Goal: Transaction & Acquisition: Download file/media

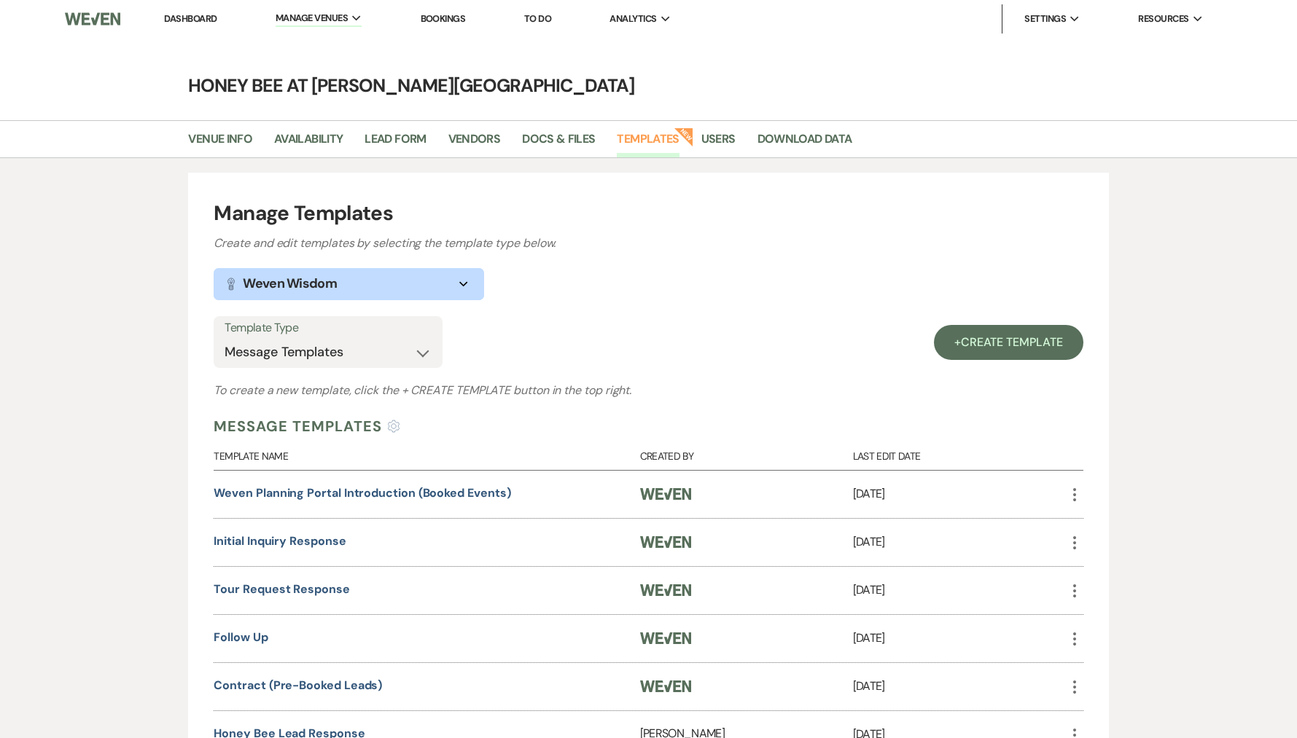
select select "Message Templates"
click at [182, 20] on link "Dashboard" at bounding box center [190, 18] width 52 height 12
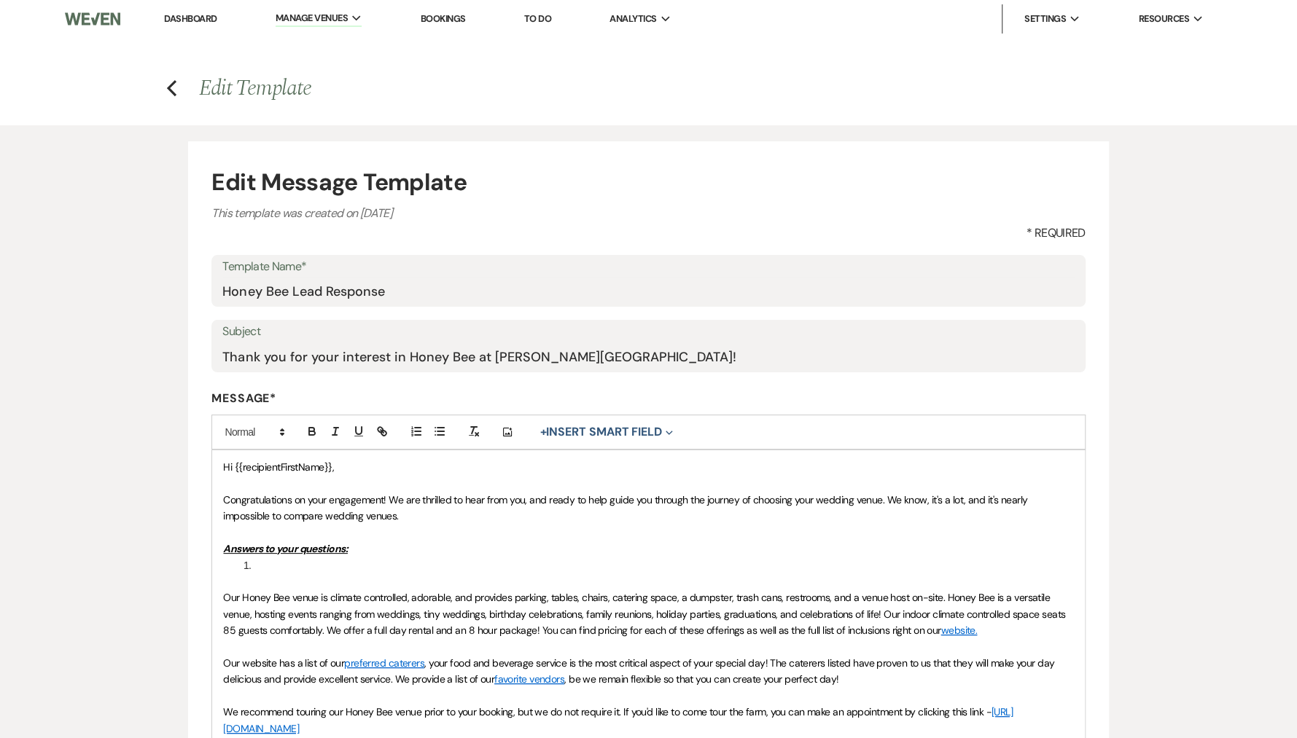
click at [187, 17] on link "Dashboard" at bounding box center [190, 18] width 52 height 12
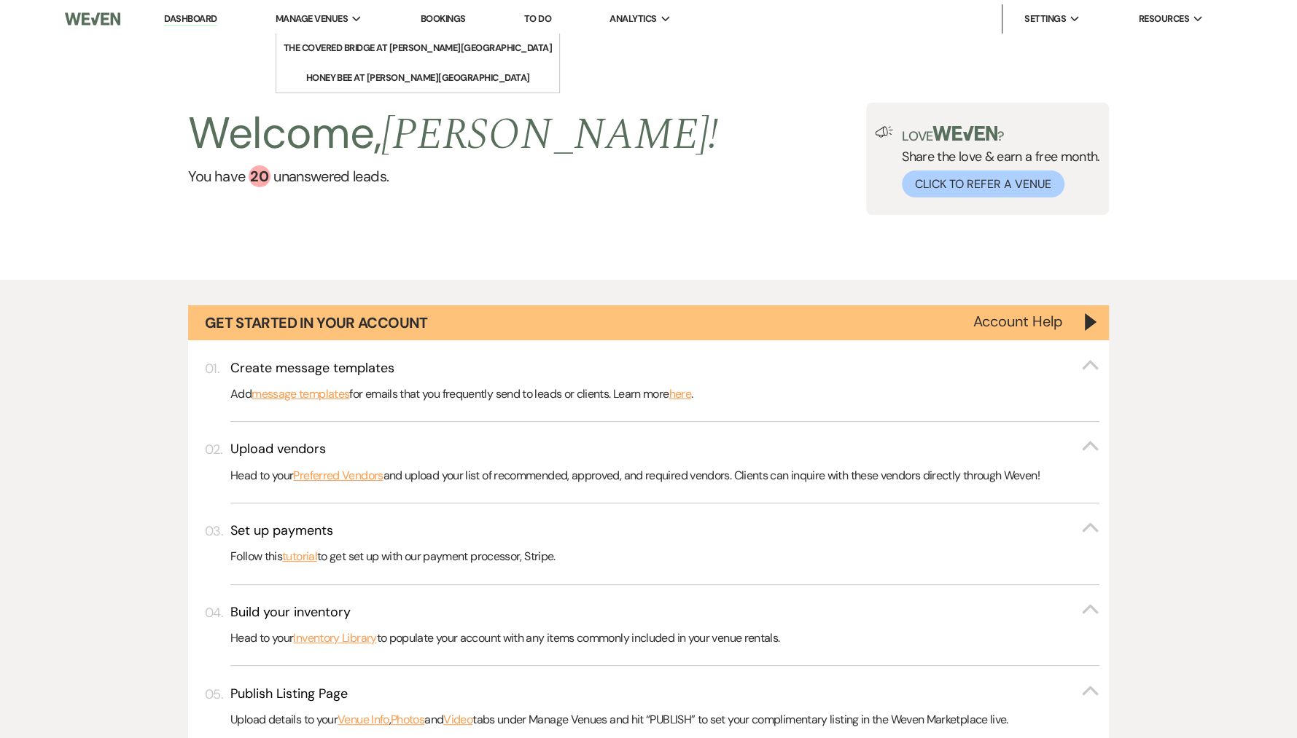
click at [198, 23] on link "Dashboard" at bounding box center [190, 19] width 52 height 14
click at [311, 20] on span "Manage Venues" at bounding box center [312, 19] width 72 height 15
click at [347, 49] on li "The Covered Bridge at [PERSON_NAME][GEOGRAPHIC_DATA]" at bounding box center [418, 48] width 268 height 15
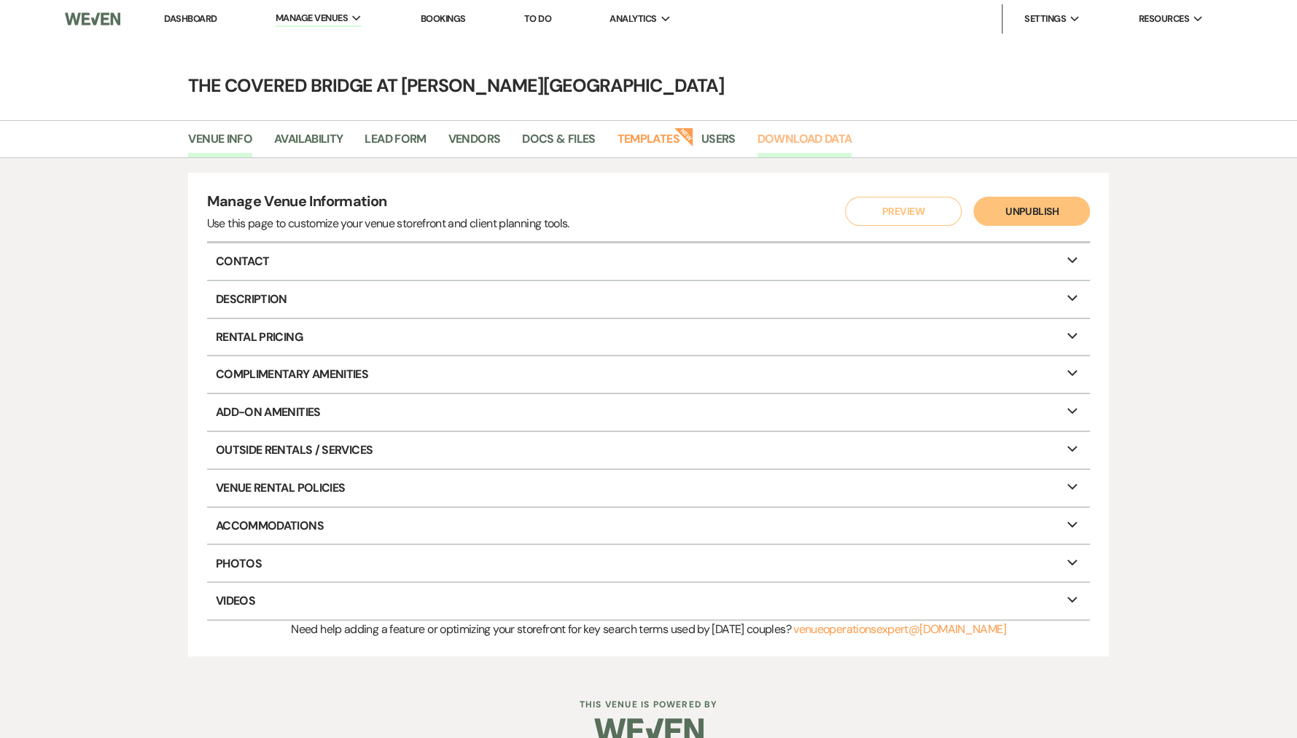
click at [790, 146] on link "Download Data" at bounding box center [804, 144] width 95 height 28
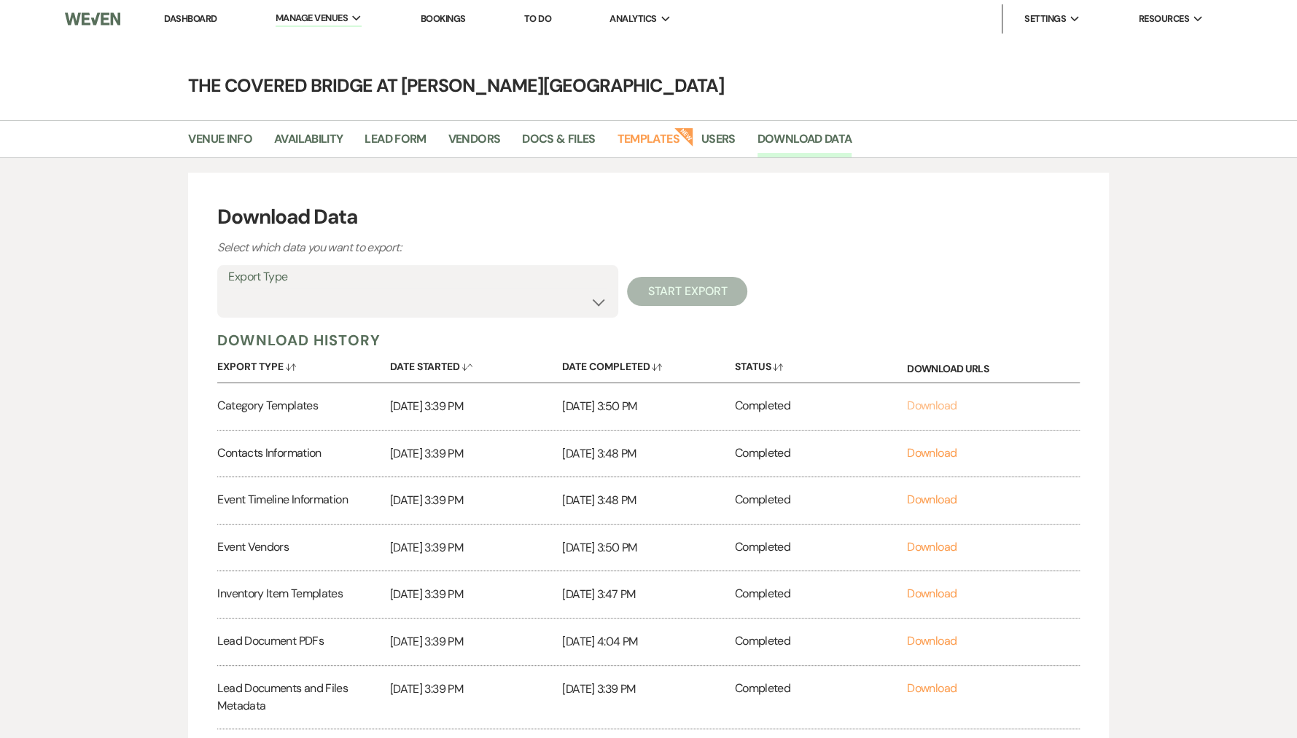
click at [937, 407] on link "Download" at bounding box center [932, 405] width 50 height 15
click at [940, 452] on link "Download" at bounding box center [932, 452] width 50 height 15
click at [932, 503] on link "Download" at bounding box center [932, 499] width 50 height 15
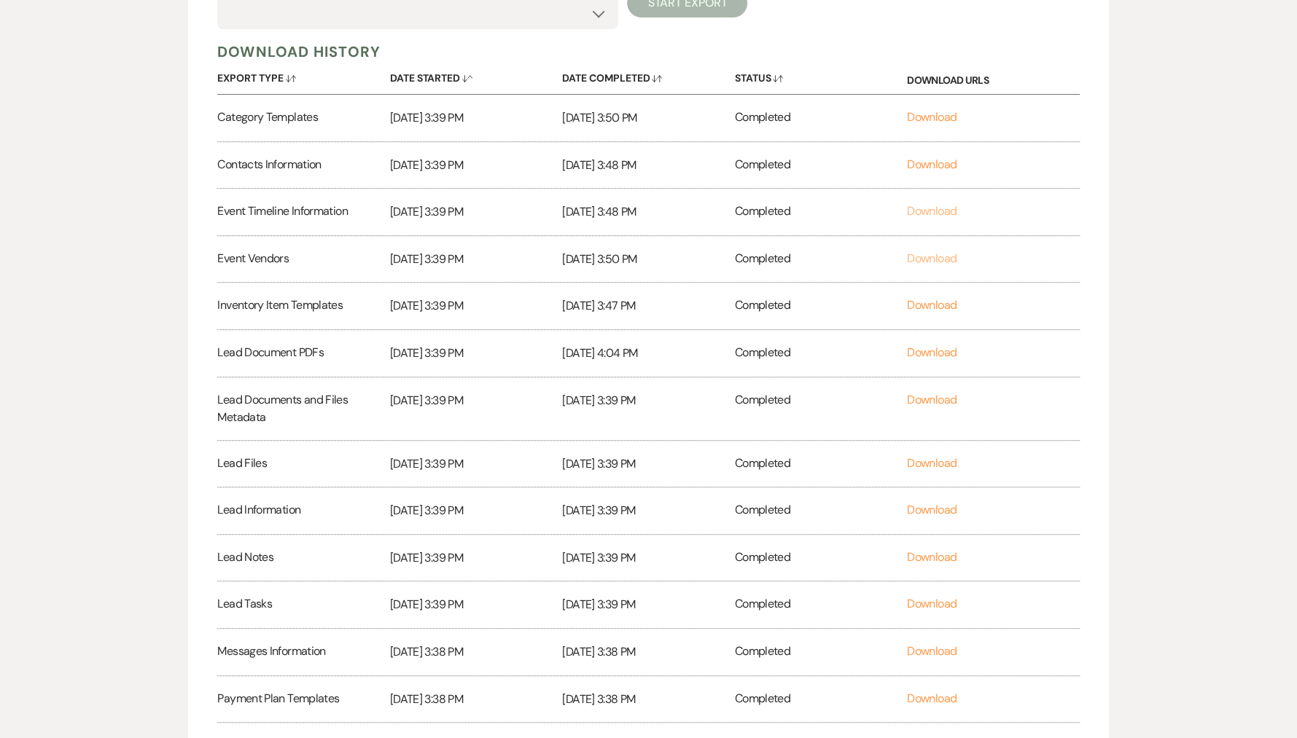
scroll to position [306, 0]
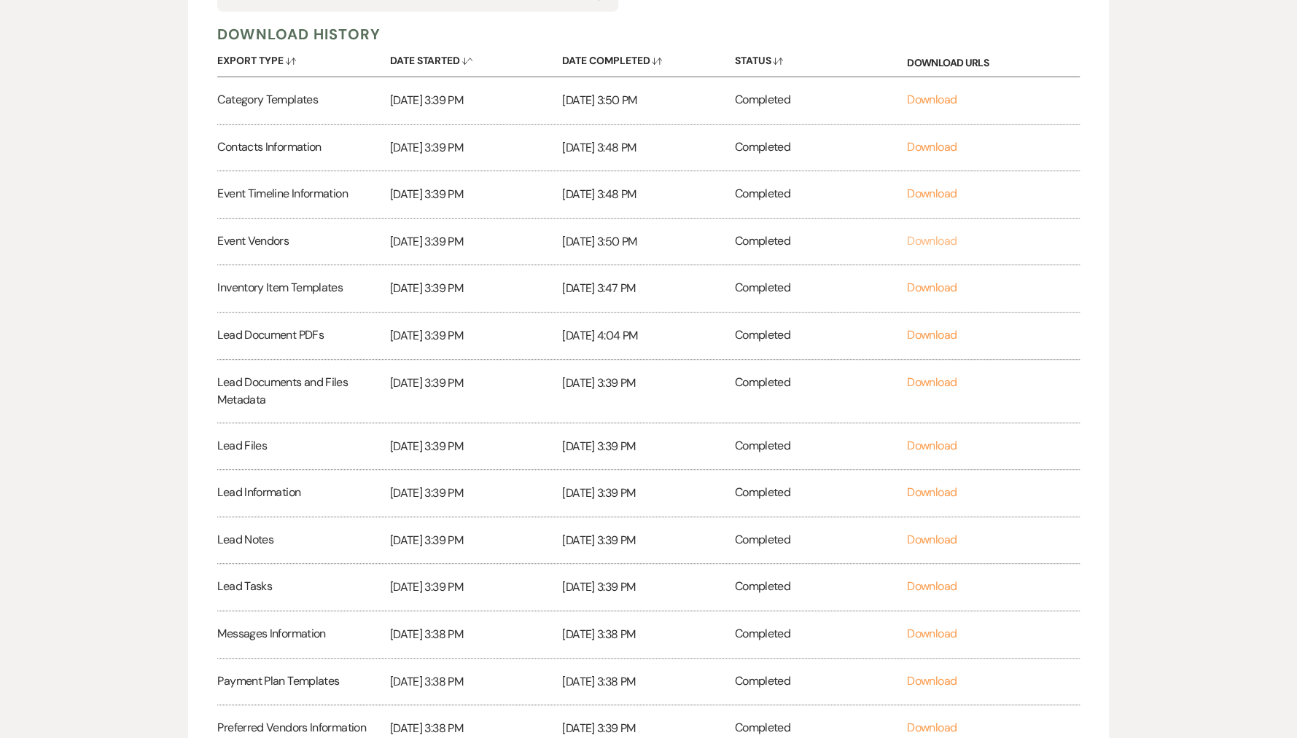
click at [940, 242] on link "Download" at bounding box center [932, 240] width 50 height 15
click at [939, 289] on link "Download" at bounding box center [932, 287] width 50 height 15
click at [937, 332] on link "Download" at bounding box center [932, 334] width 50 height 15
click at [934, 383] on link "Download" at bounding box center [932, 382] width 50 height 15
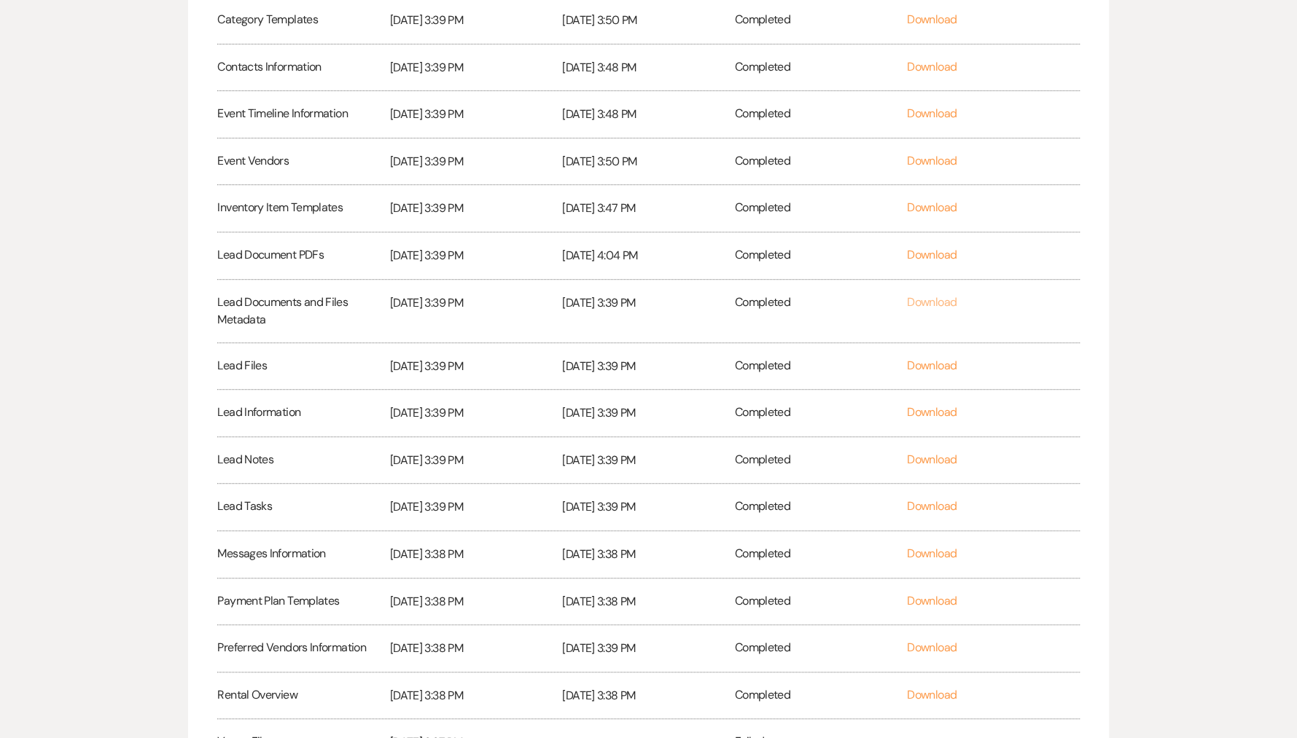
scroll to position [388, 0]
click at [934, 362] on link "Download" at bounding box center [932, 363] width 50 height 15
click at [934, 413] on link "Download" at bounding box center [932, 410] width 50 height 15
click at [932, 457] on link "Download" at bounding box center [932, 457] width 50 height 15
click at [932, 501] on link "Download" at bounding box center [932, 504] width 50 height 15
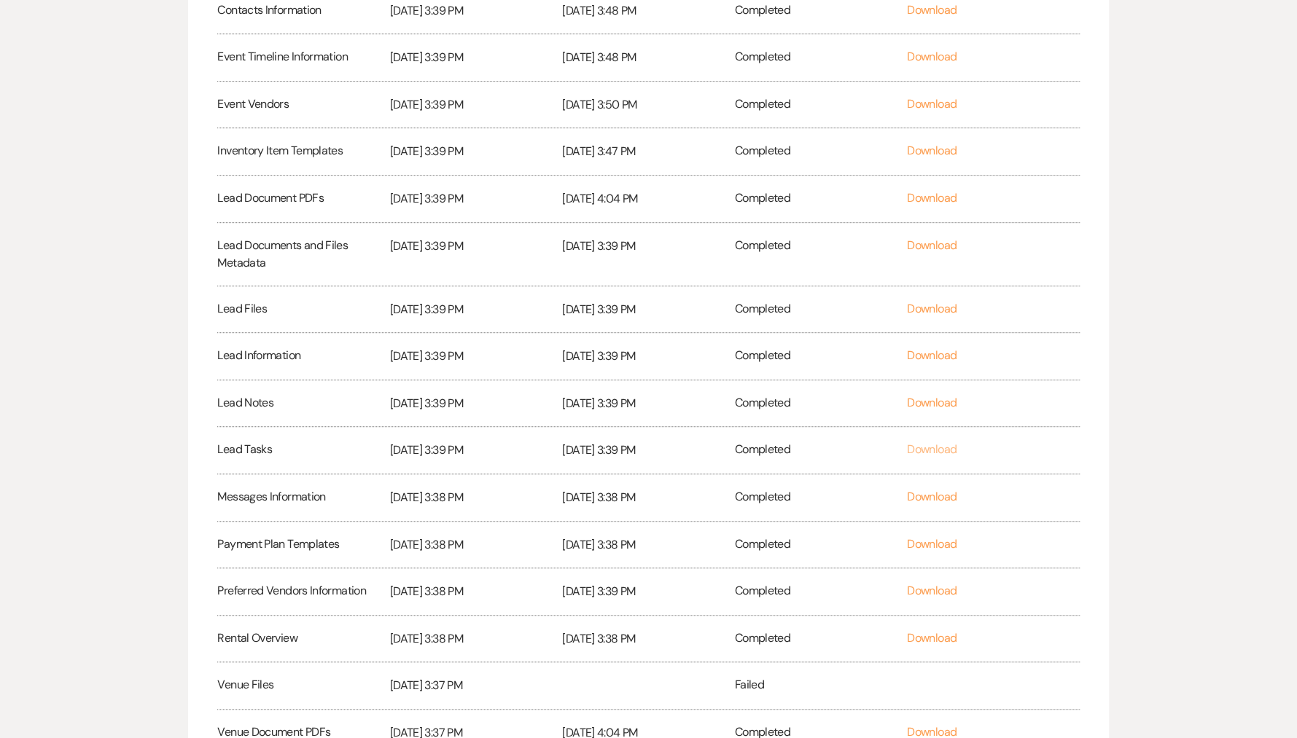
scroll to position [444, 0]
click at [931, 495] on link "Download" at bounding box center [932, 495] width 50 height 15
click at [929, 536] on link "Download" at bounding box center [932, 543] width 50 height 15
click at [931, 586] on link "Download" at bounding box center [932, 589] width 50 height 15
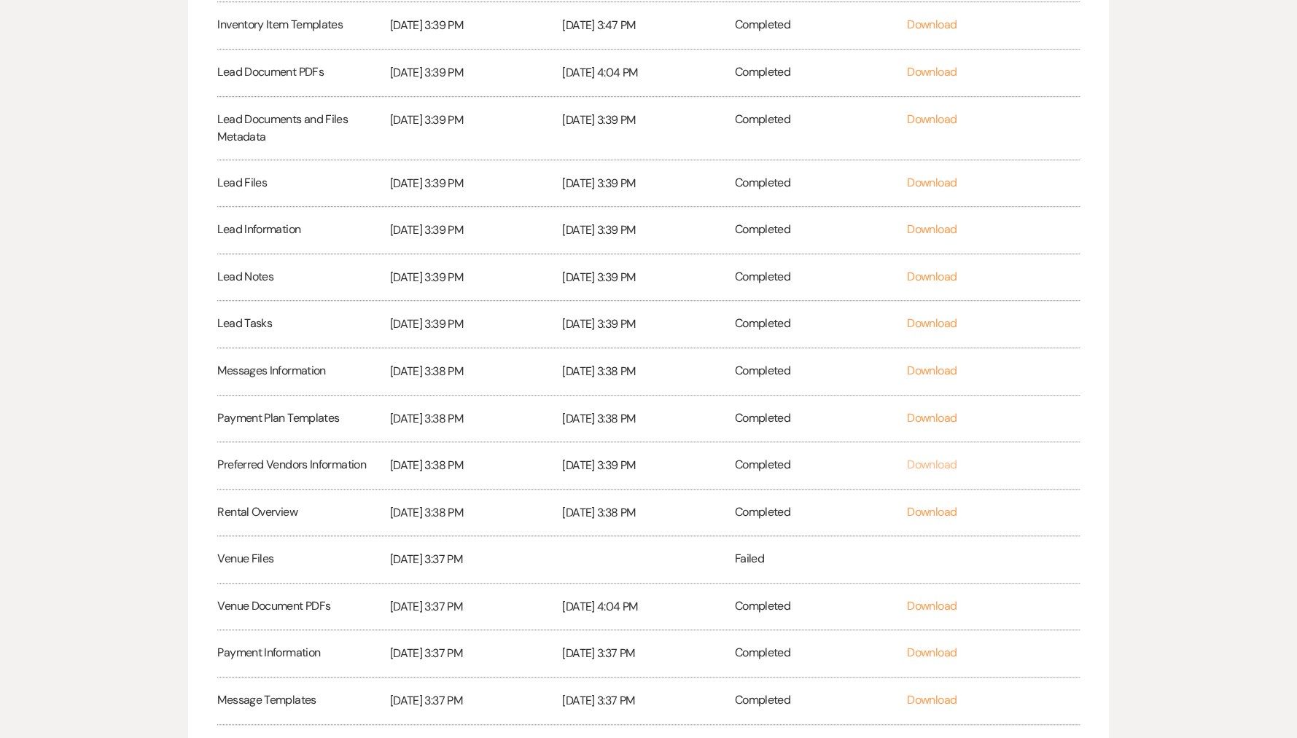
scroll to position [579, 0]
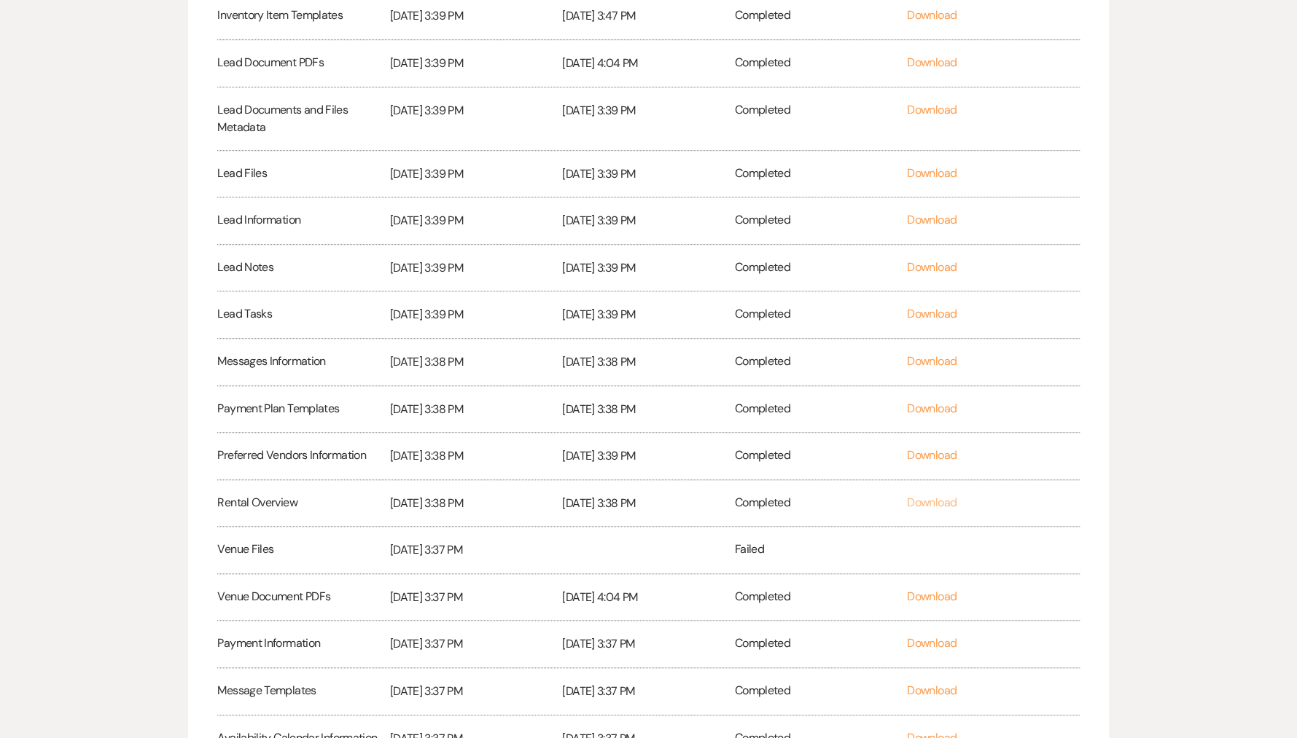
click at [930, 496] on link "Download" at bounding box center [932, 502] width 50 height 15
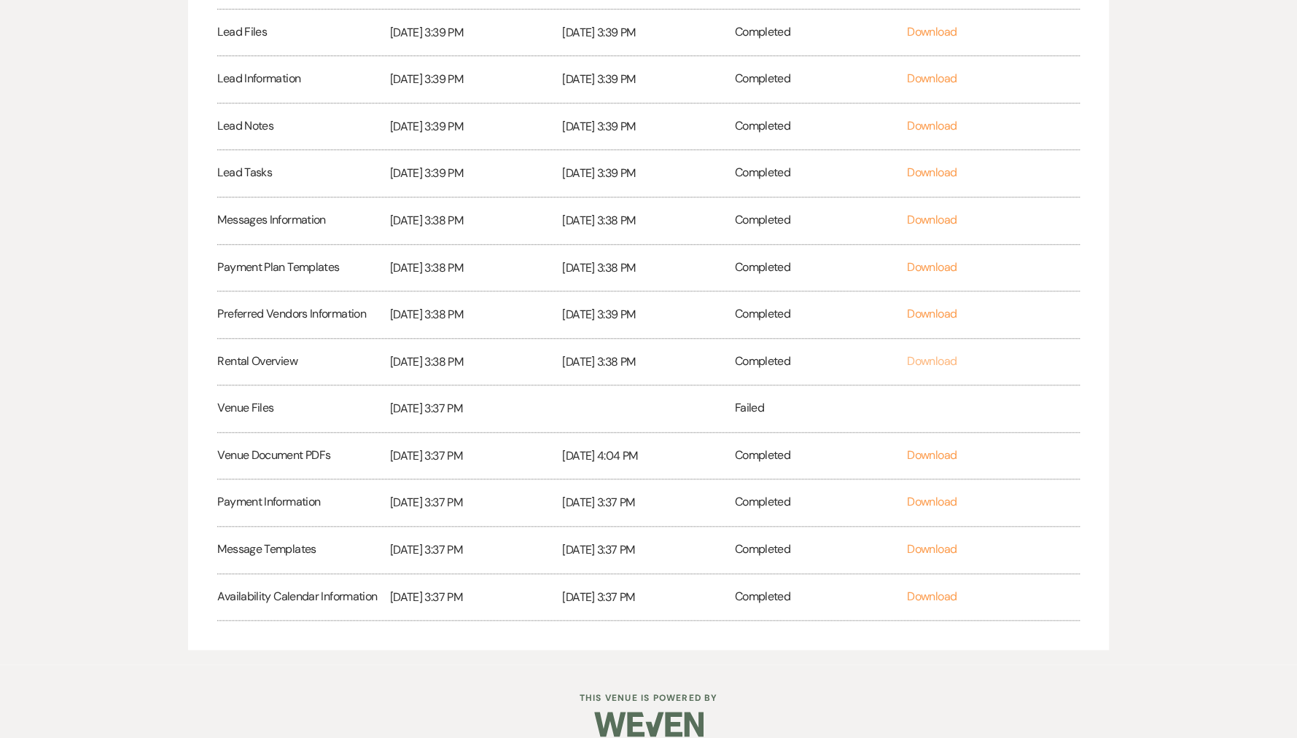
scroll to position [727, 0]
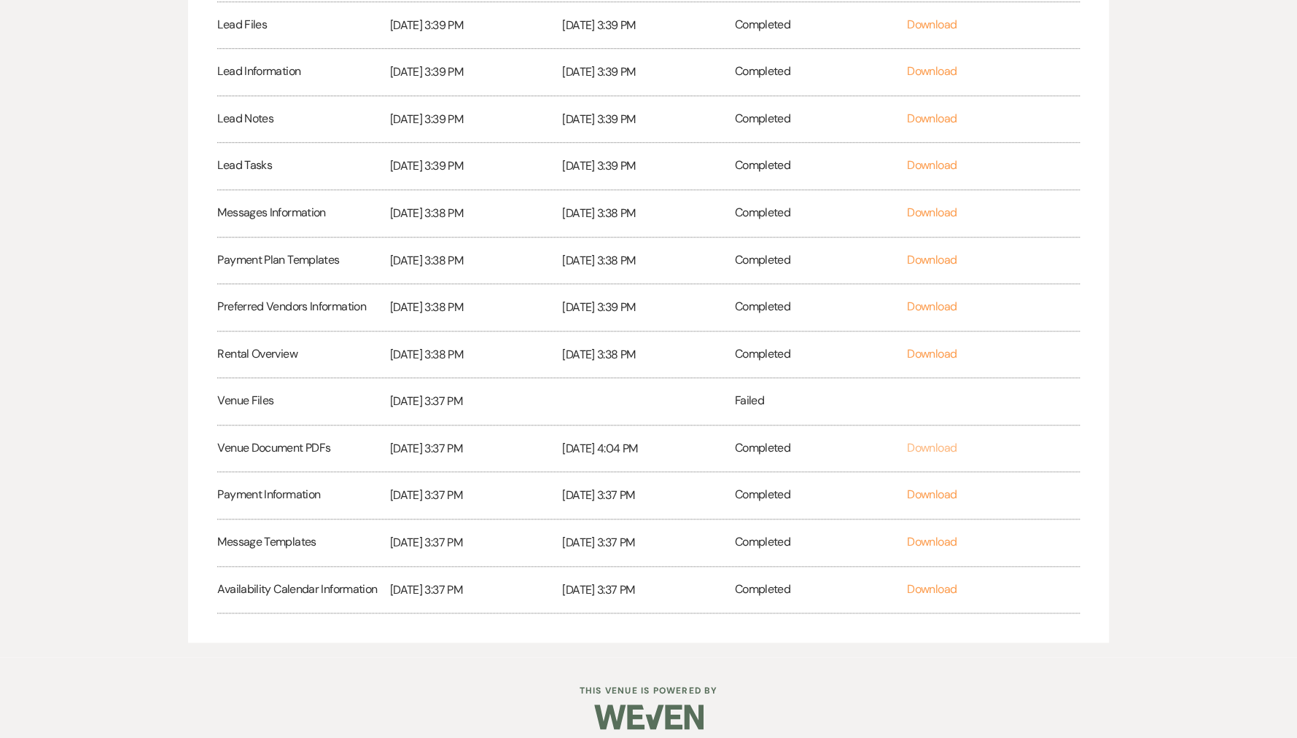
click at [931, 446] on link "Download" at bounding box center [932, 447] width 50 height 15
click at [929, 493] on link "Download" at bounding box center [932, 494] width 50 height 15
click at [921, 545] on div "Download" at bounding box center [993, 543] width 172 height 47
click at [922, 541] on link "Download" at bounding box center [932, 541] width 50 height 15
click at [925, 587] on link "Download" at bounding box center [932, 589] width 50 height 15
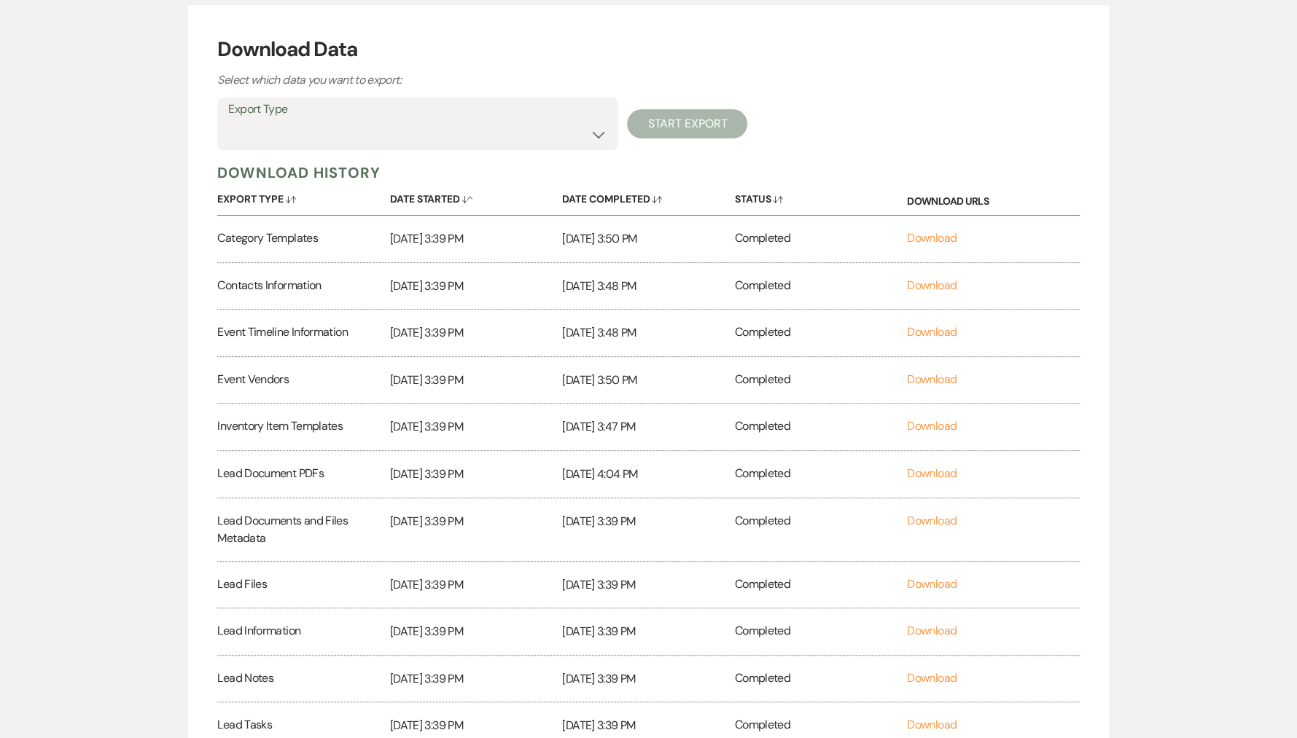
scroll to position [0, 0]
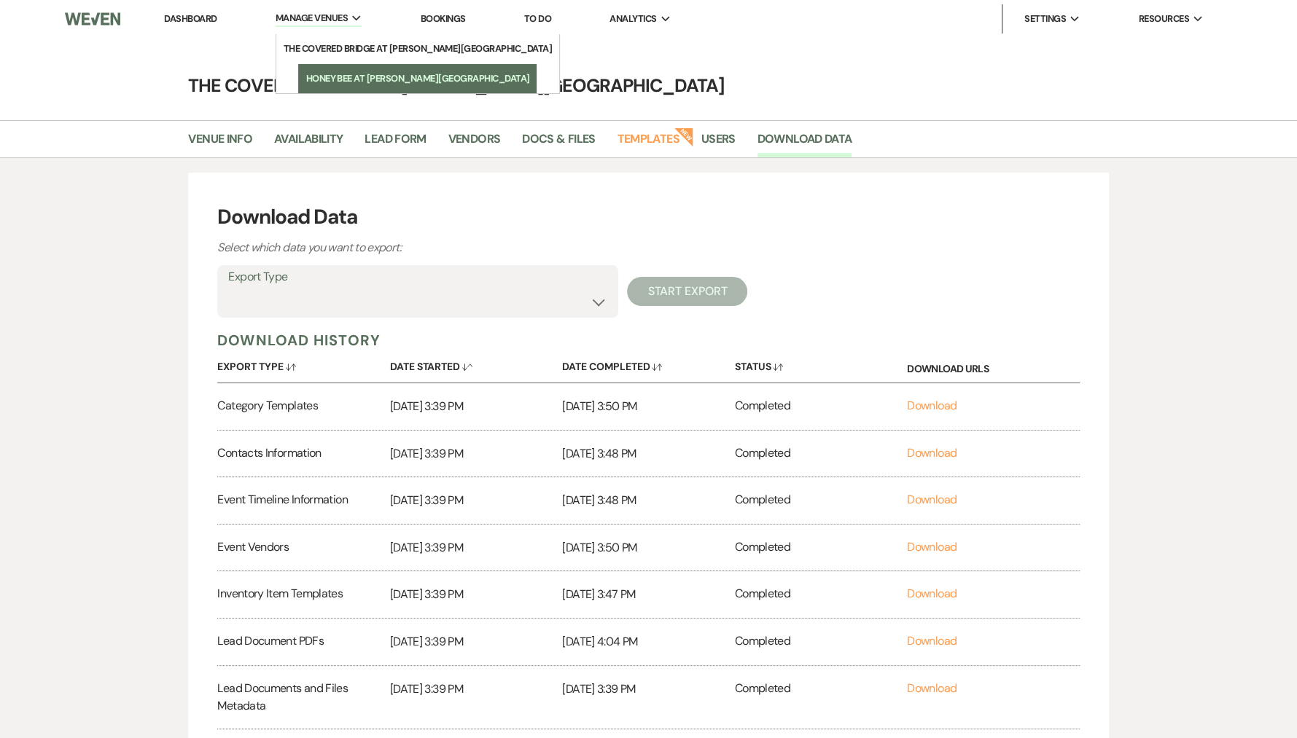
click at [340, 82] on li "Honey Bee at [PERSON_NAME][GEOGRAPHIC_DATA]" at bounding box center [417, 78] width 224 height 15
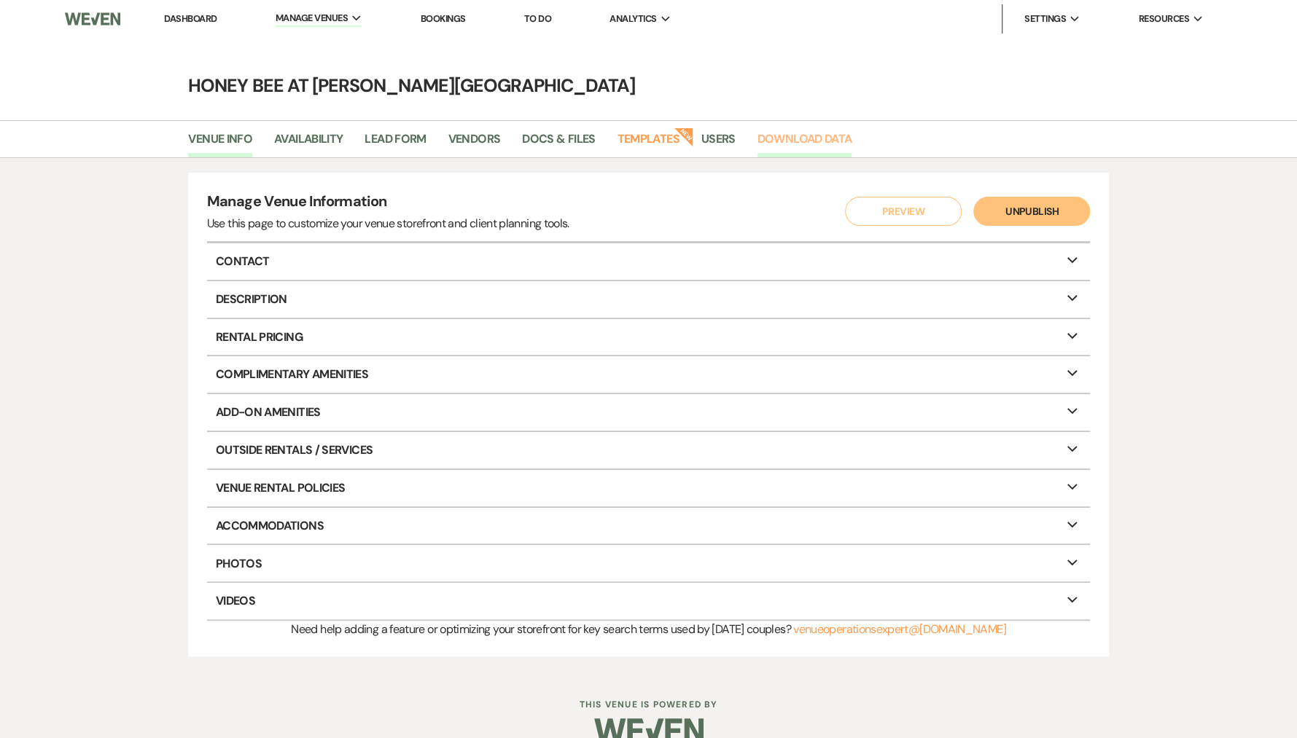
click at [800, 144] on link "Download Data" at bounding box center [804, 144] width 95 height 28
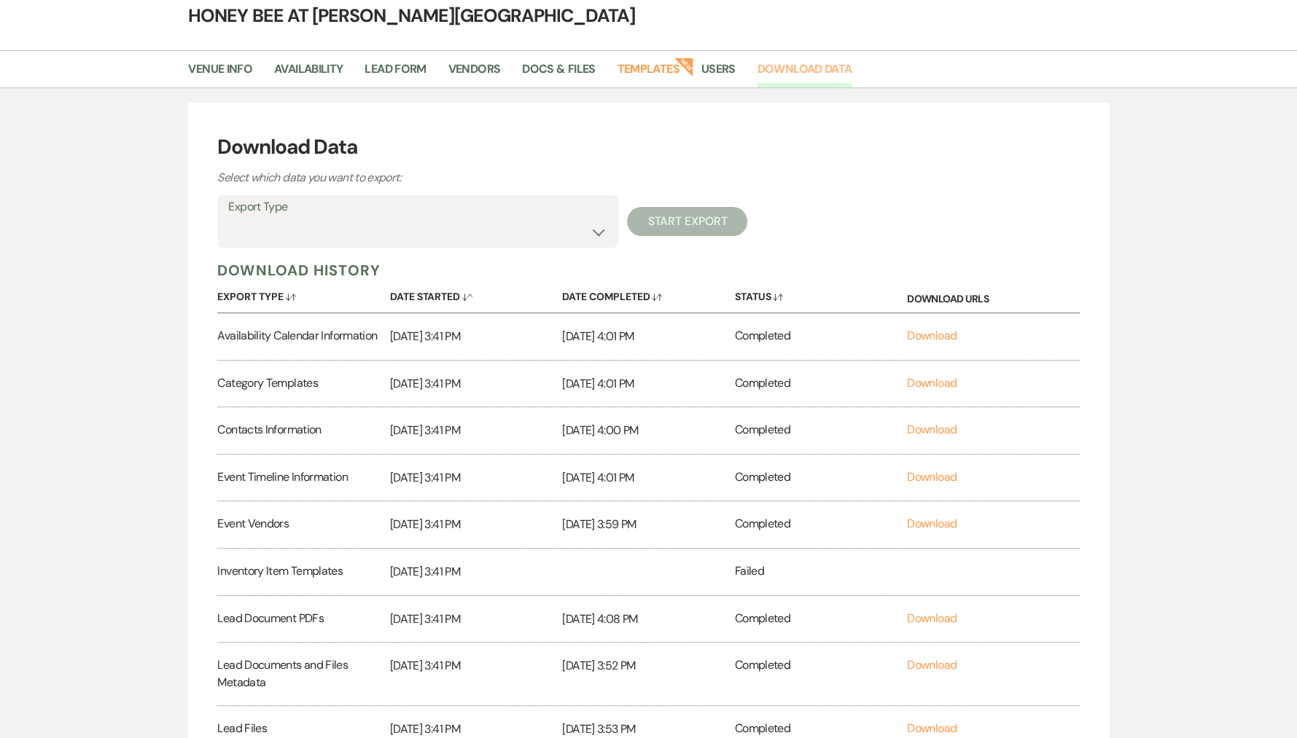
scroll to position [88, 0]
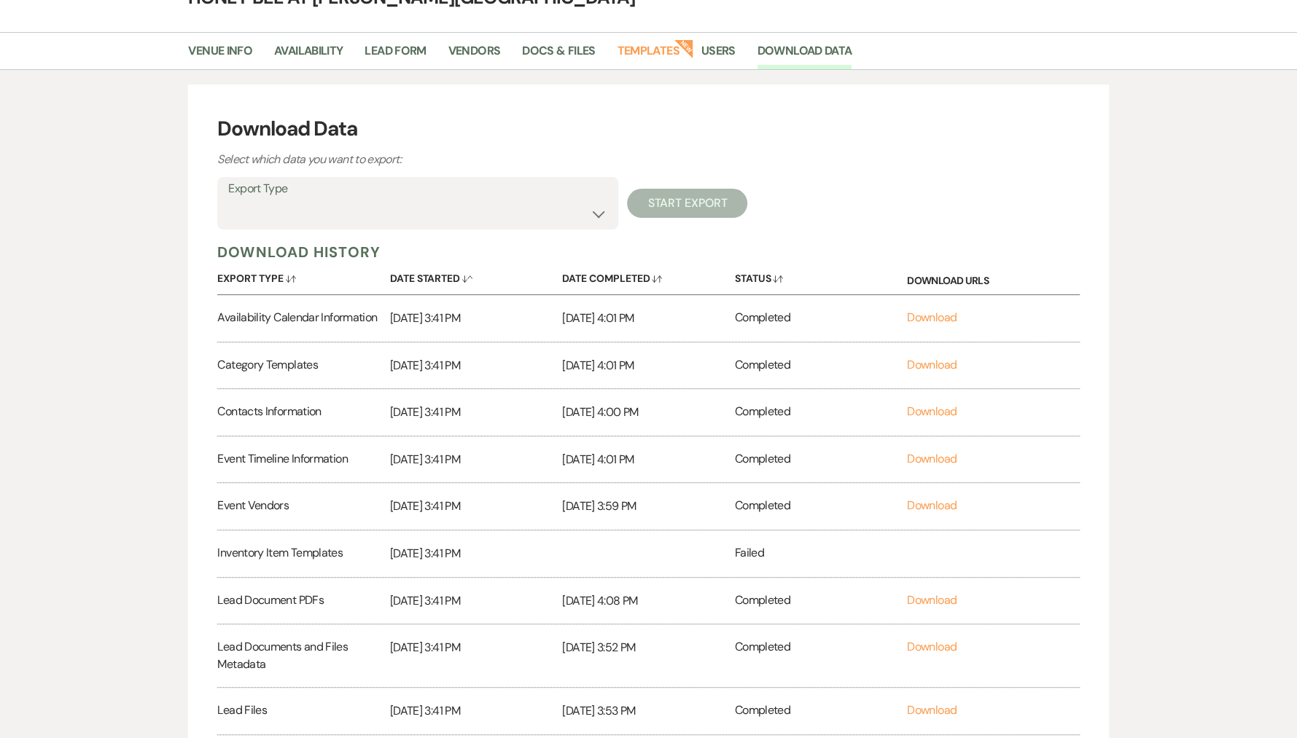
click at [931, 304] on div "Download" at bounding box center [993, 318] width 172 height 47
click at [932, 316] on link "Download" at bounding box center [932, 317] width 50 height 15
click at [931, 357] on link "Download" at bounding box center [932, 364] width 50 height 15
click at [926, 407] on link "Download" at bounding box center [932, 411] width 50 height 15
click at [932, 463] on link "Download" at bounding box center [932, 458] width 50 height 15
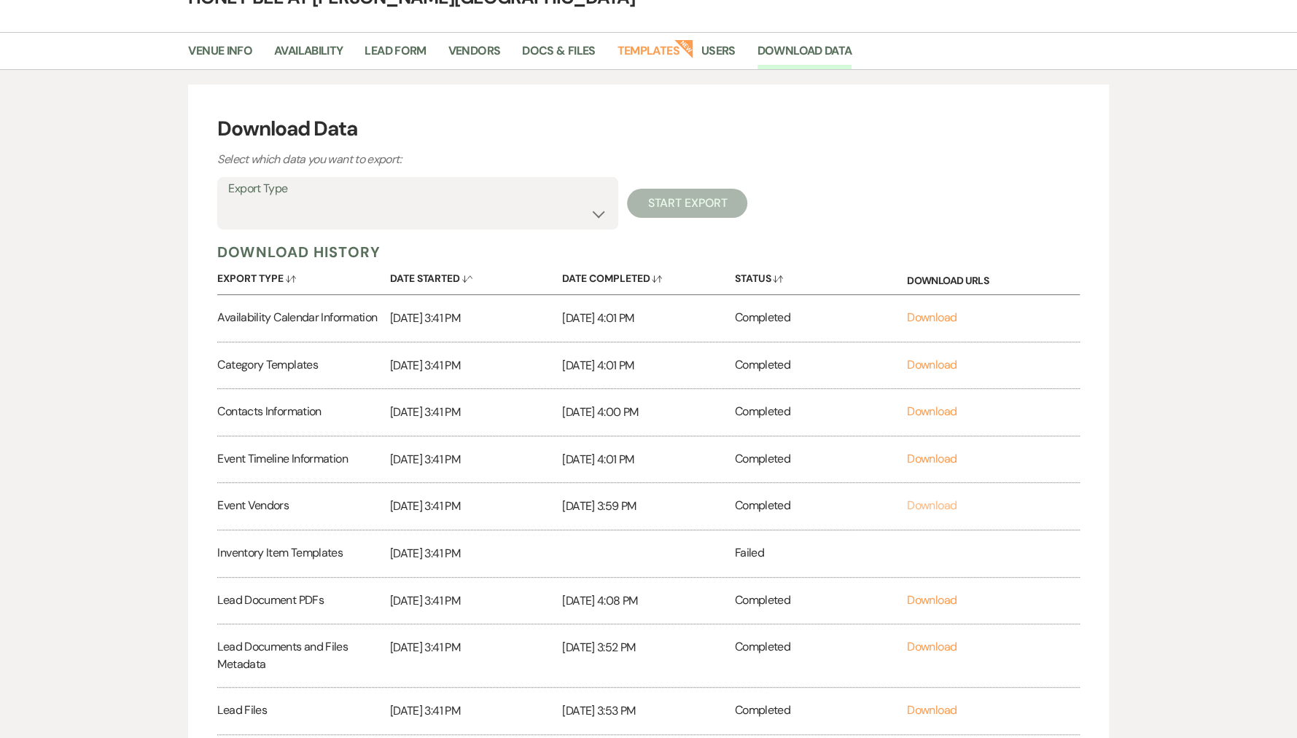
click at [932, 501] on link "Download" at bounding box center [932, 505] width 50 height 15
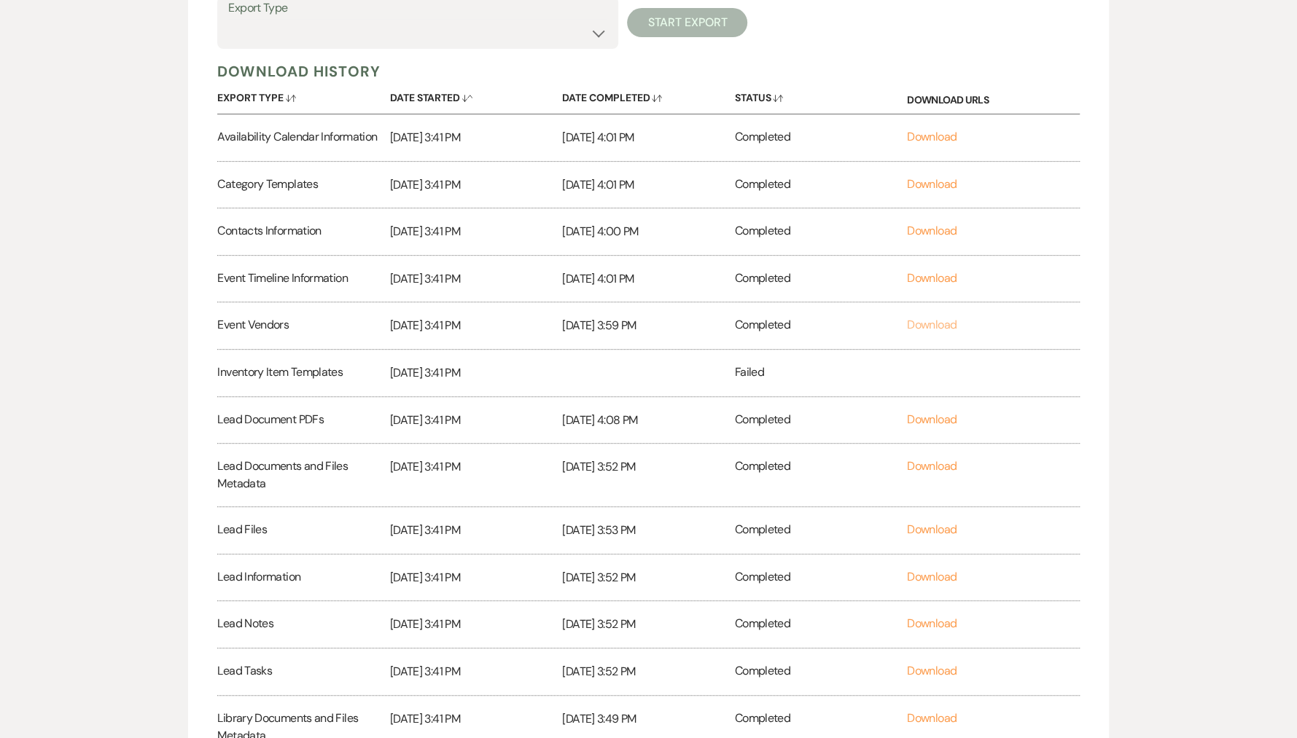
scroll to position [286, 0]
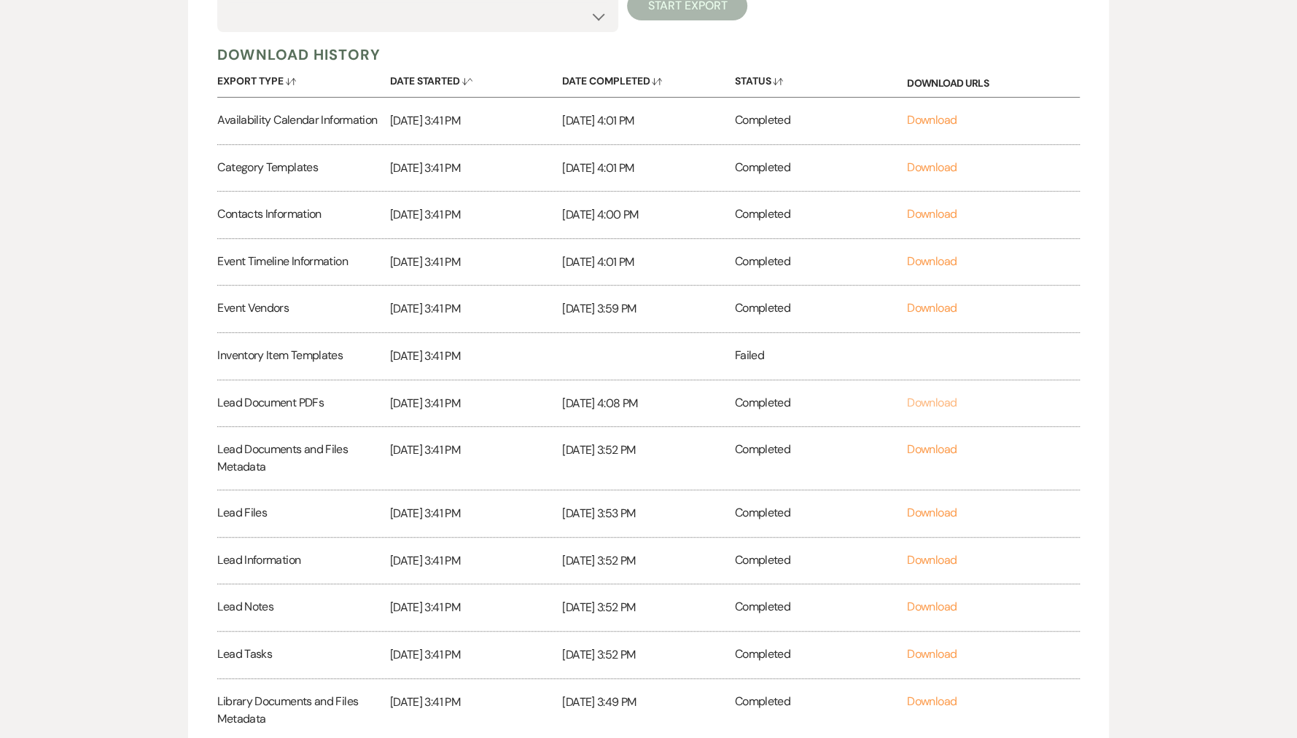
click at [930, 403] on link "Download" at bounding box center [932, 402] width 50 height 15
click at [934, 447] on link "Download" at bounding box center [932, 449] width 50 height 15
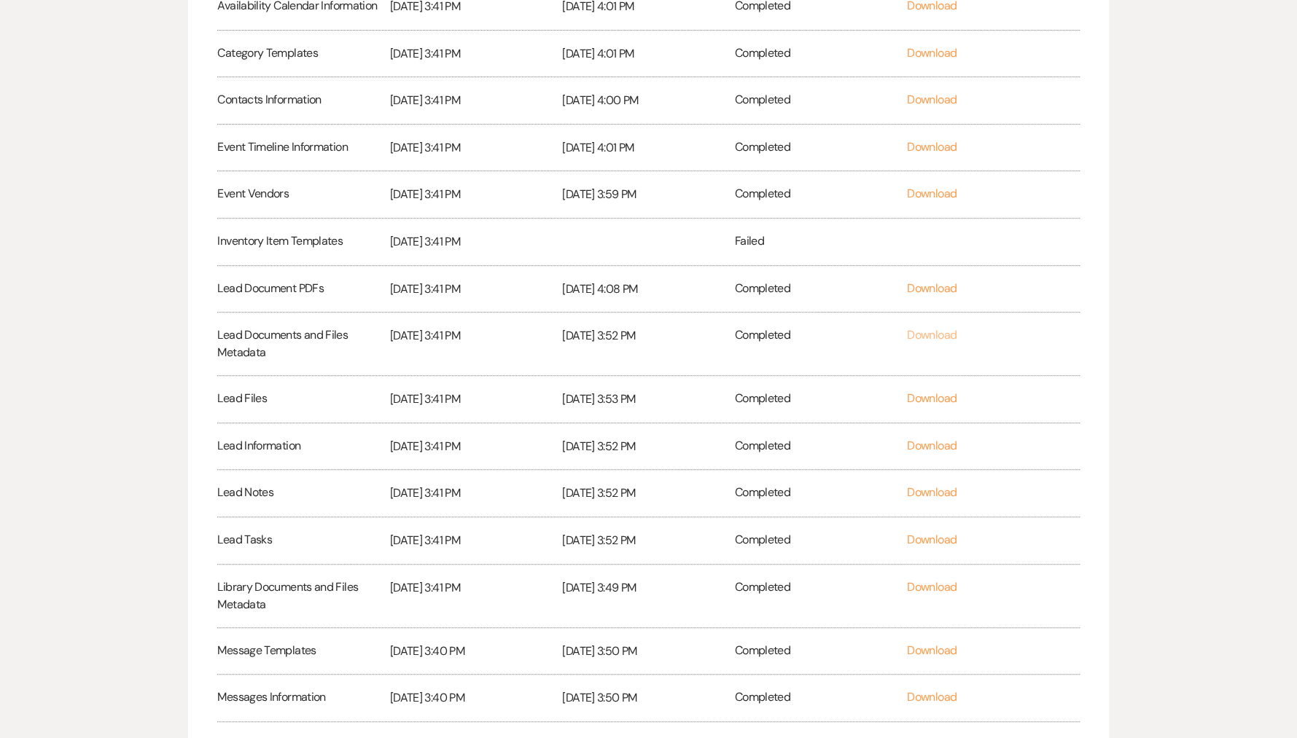
scroll to position [410, 0]
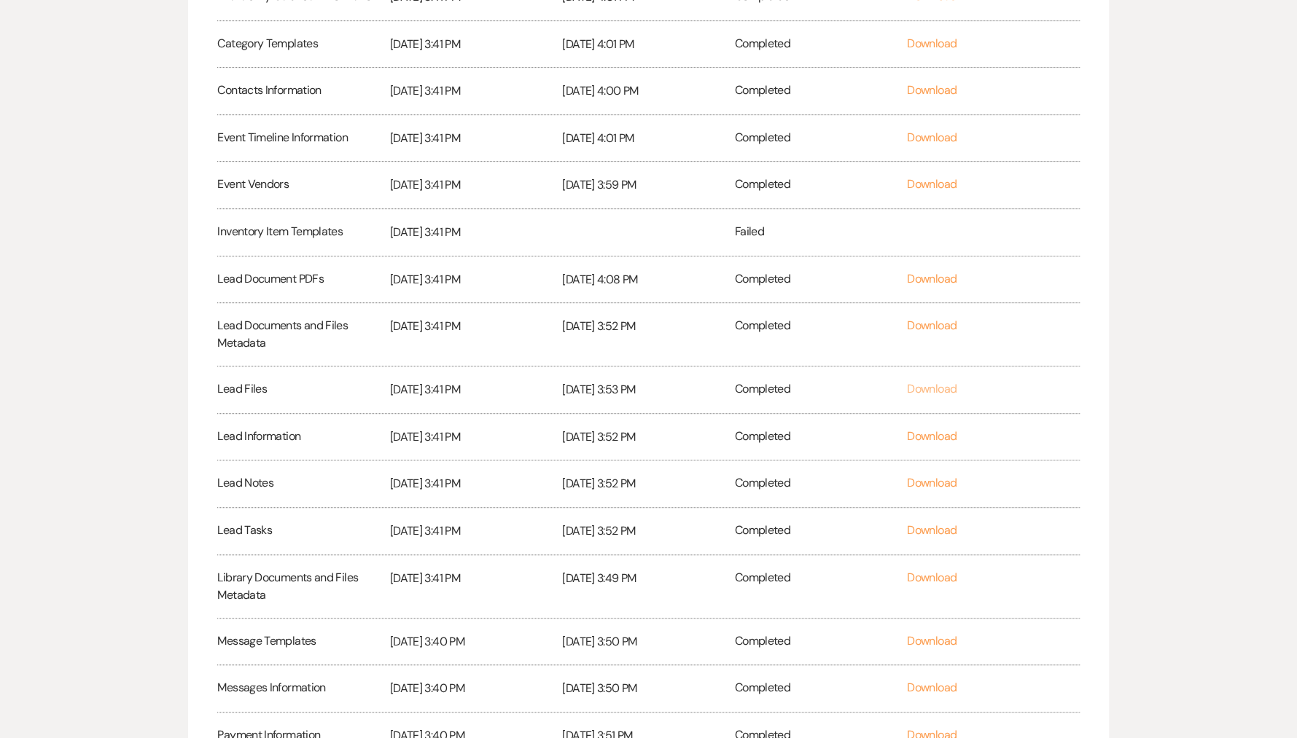
click at [932, 391] on link "Download" at bounding box center [932, 388] width 50 height 15
click at [934, 434] on link "Download" at bounding box center [932, 436] width 50 height 15
click at [933, 480] on link "Download" at bounding box center [932, 482] width 50 height 15
click at [934, 524] on link "Download" at bounding box center [932, 530] width 50 height 15
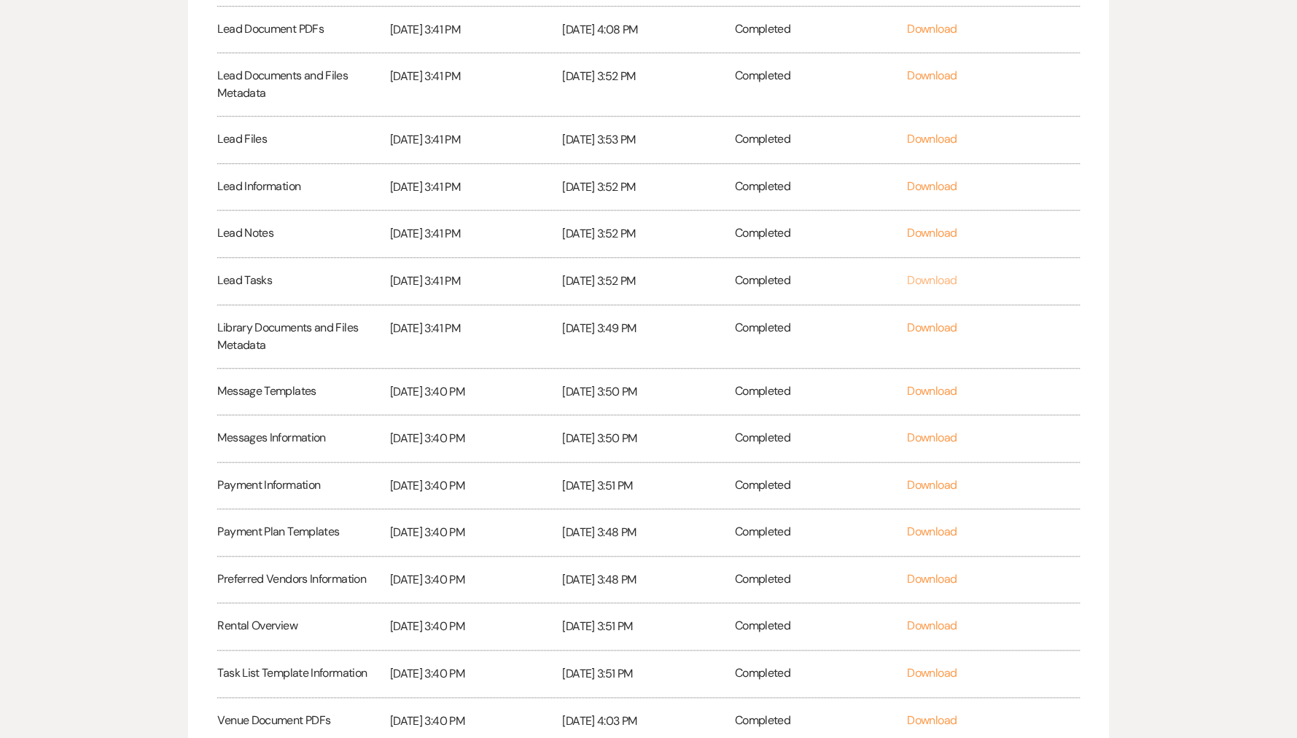
scroll to position [684, 0]
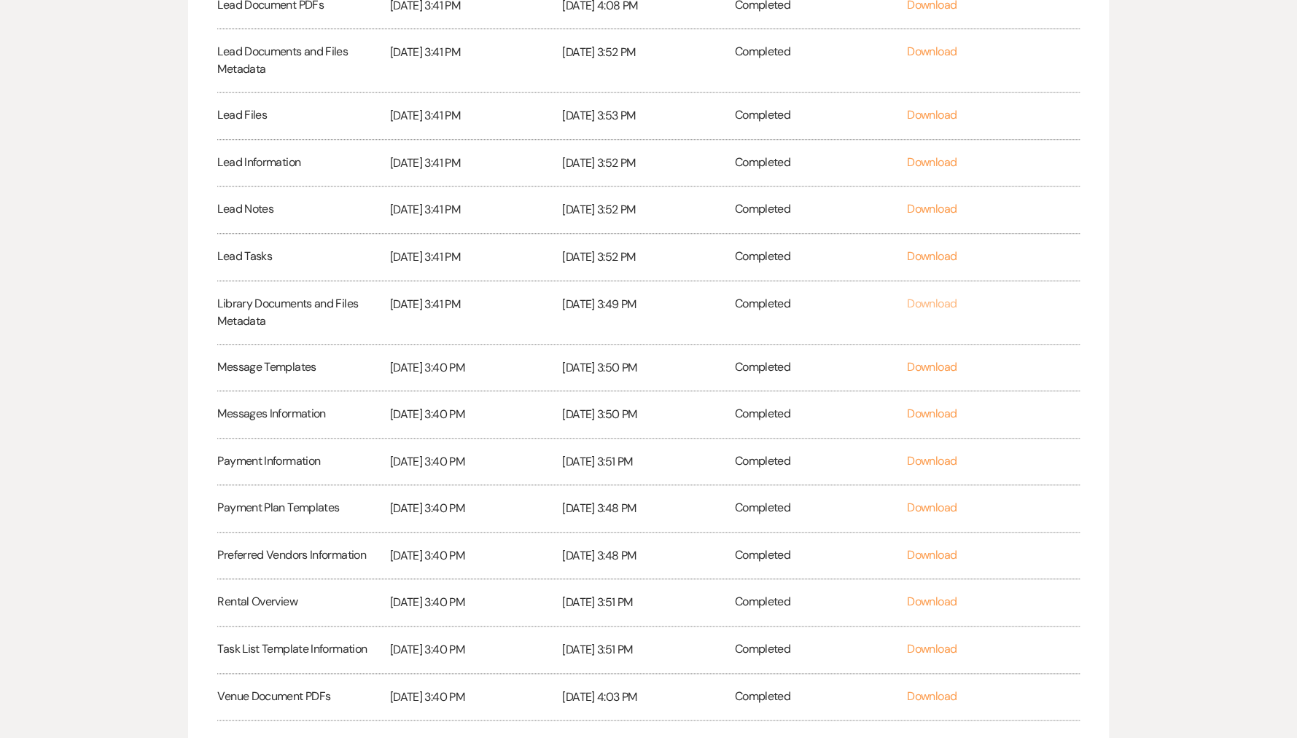
click at [929, 302] on link "Download" at bounding box center [932, 303] width 50 height 15
click at [932, 359] on link "Download" at bounding box center [932, 366] width 50 height 15
click at [929, 406] on link "Download" at bounding box center [932, 413] width 50 height 15
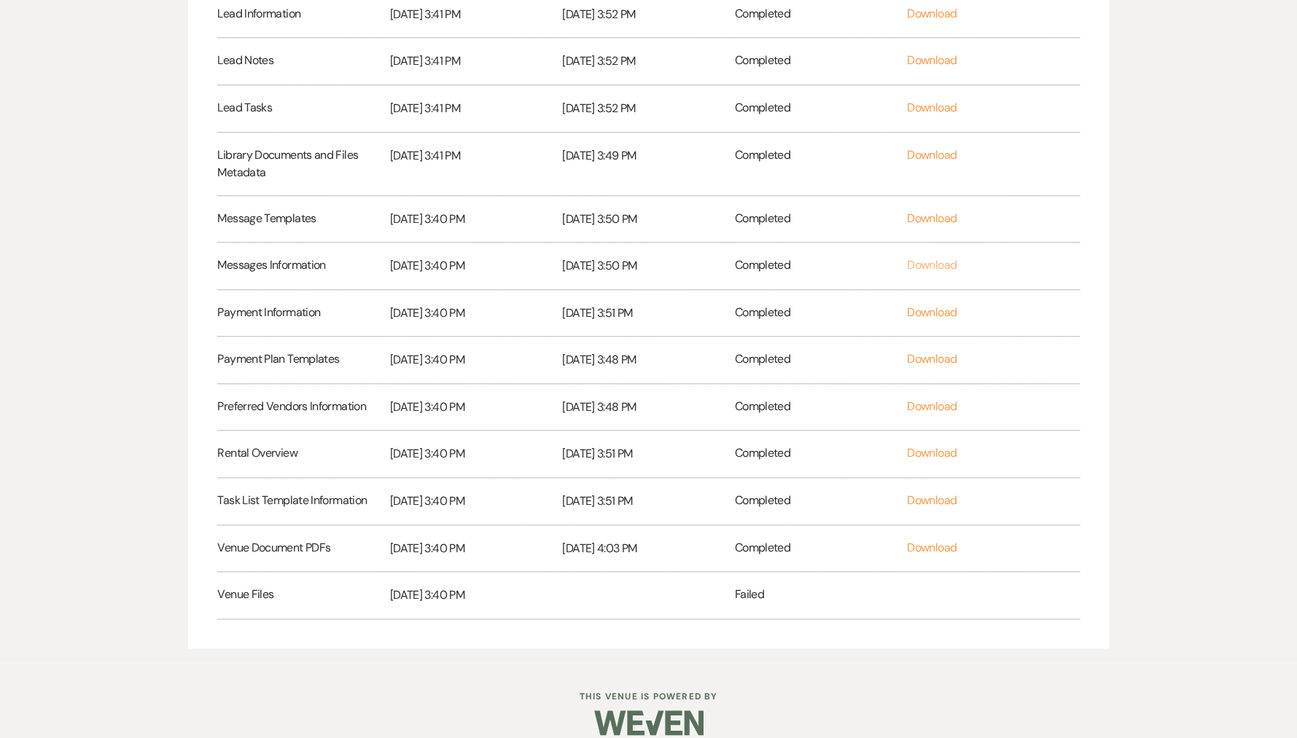
scroll to position [844, 0]
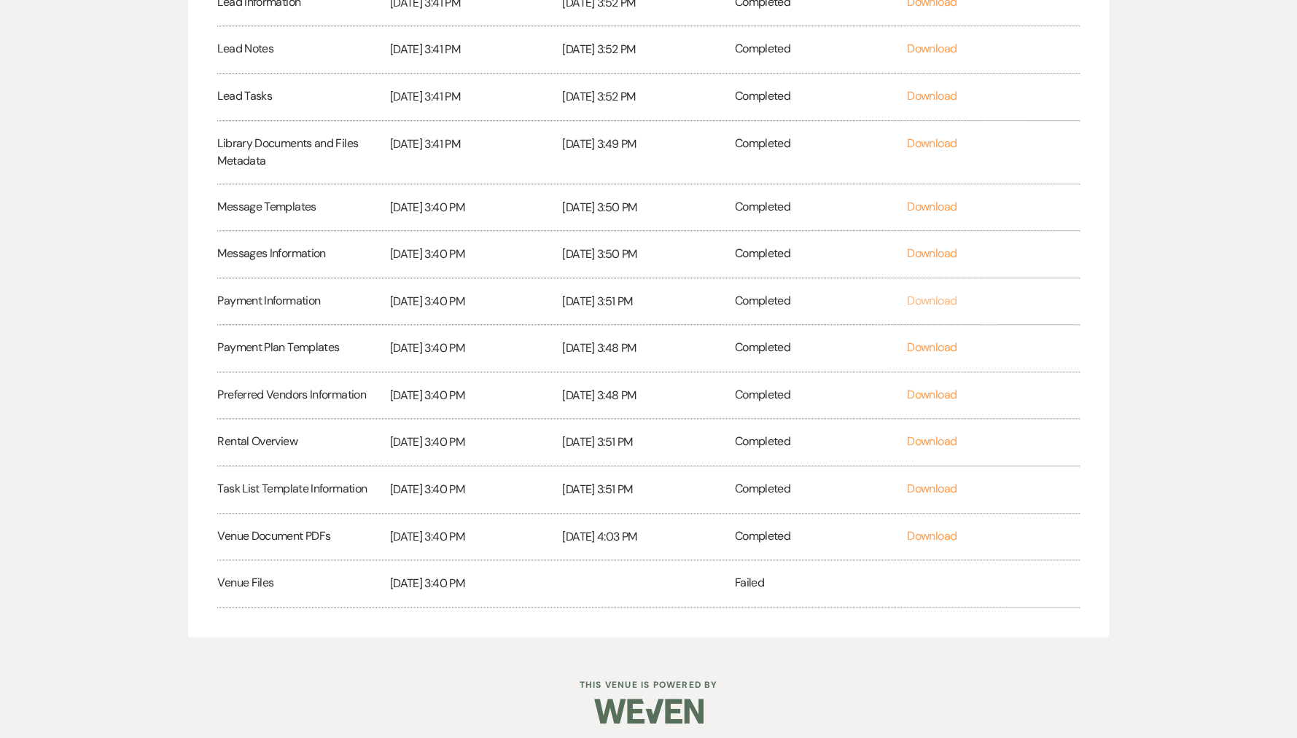
click at [932, 293] on link "Download" at bounding box center [932, 300] width 50 height 15
click at [922, 343] on link "Download" at bounding box center [932, 347] width 50 height 15
click at [923, 396] on link "Download" at bounding box center [932, 394] width 50 height 15
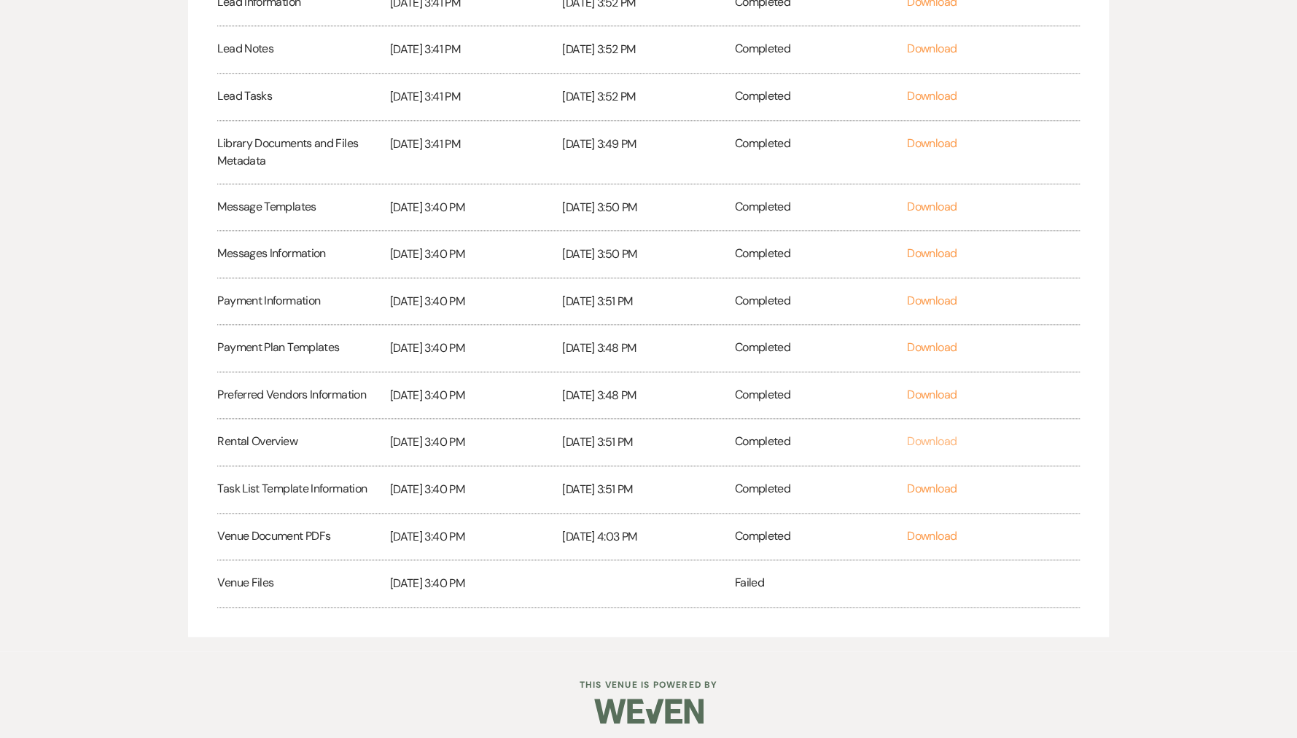
click at [926, 440] on link "Download" at bounding box center [932, 441] width 50 height 15
click at [926, 481] on link "Download" at bounding box center [932, 488] width 50 height 15
click at [927, 531] on link "Download" at bounding box center [932, 535] width 50 height 15
